Goal: Check status: Check status

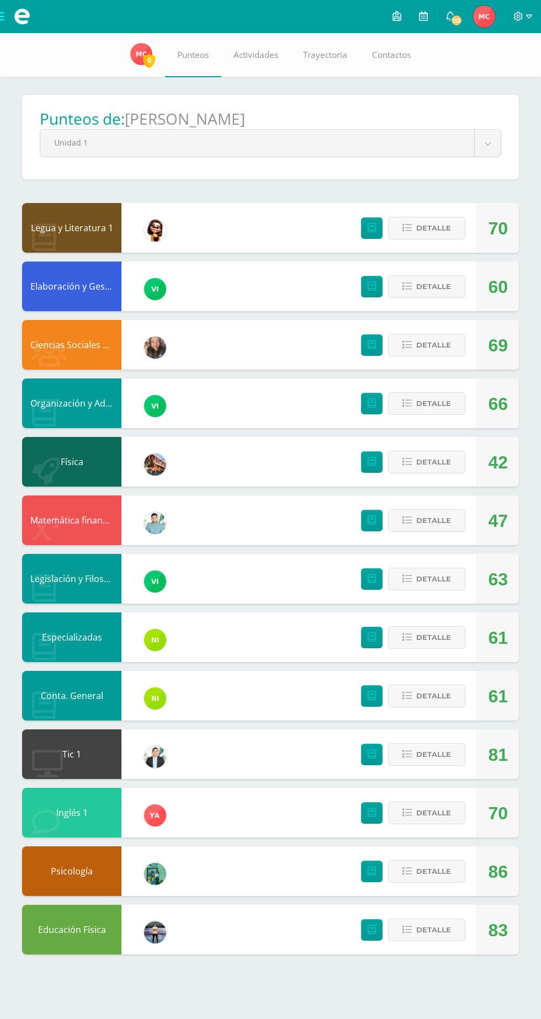
select select "Unidad 4"
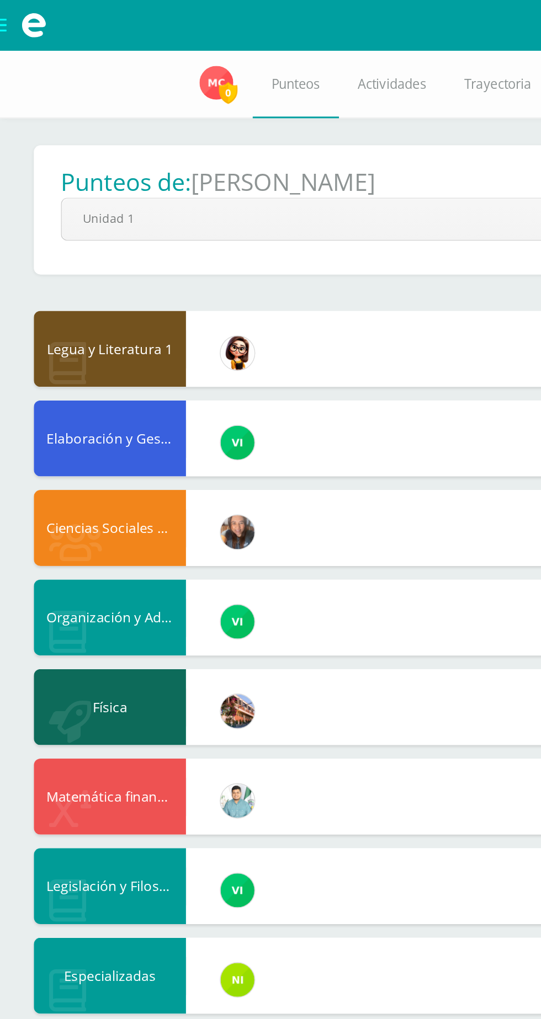
click at [83, 143] on body "Mis cursos Archivos Cerrar panel Ciencias Sociales y Formación Ciudadana Cuarto…" at bounding box center [270, 488] width 541 height 977
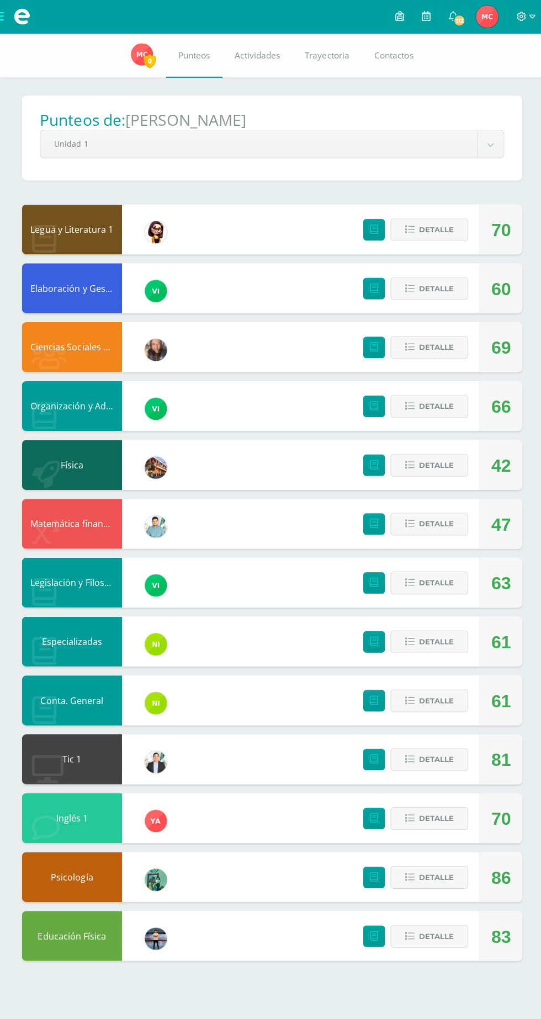
click at [417, 151] on body "Mis cursos Archivos Cerrar panel Ciencias Sociales y Formación Ciudadana Cuarto…" at bounding box center [270, 488] width 541 height 977
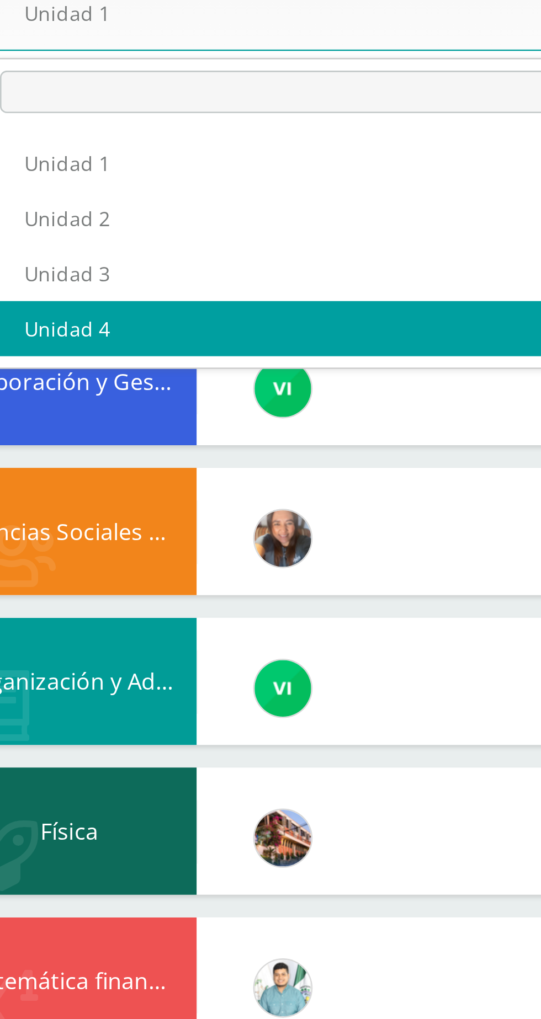
select select "Unidad 4"
